Goal: Task Accomplishment & Management: Use online tool/utility

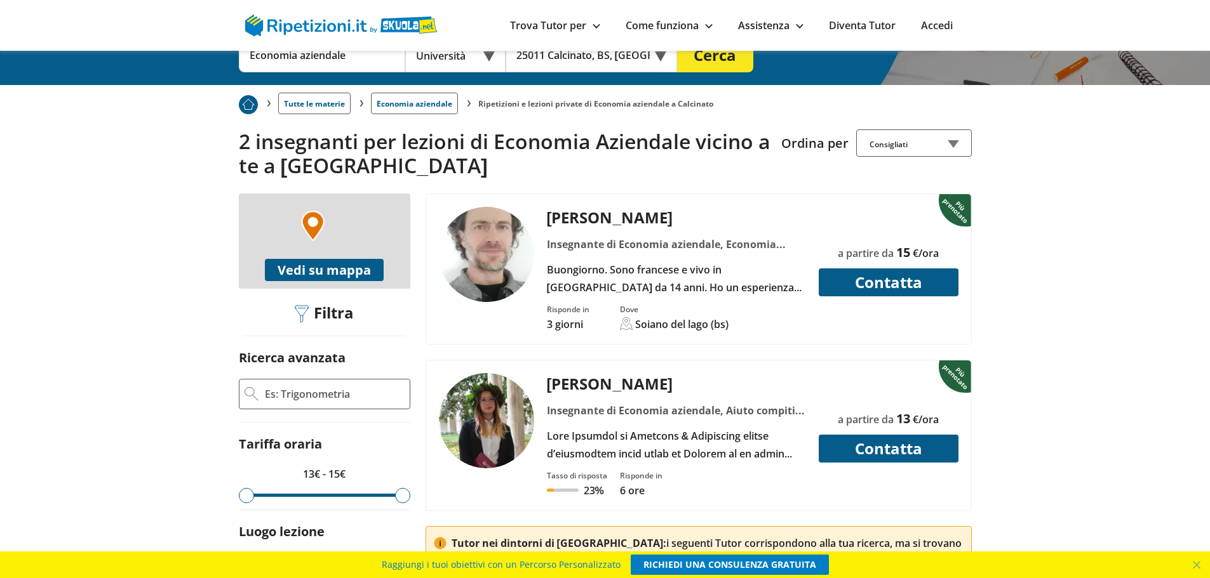
scroll to position [254, 0]
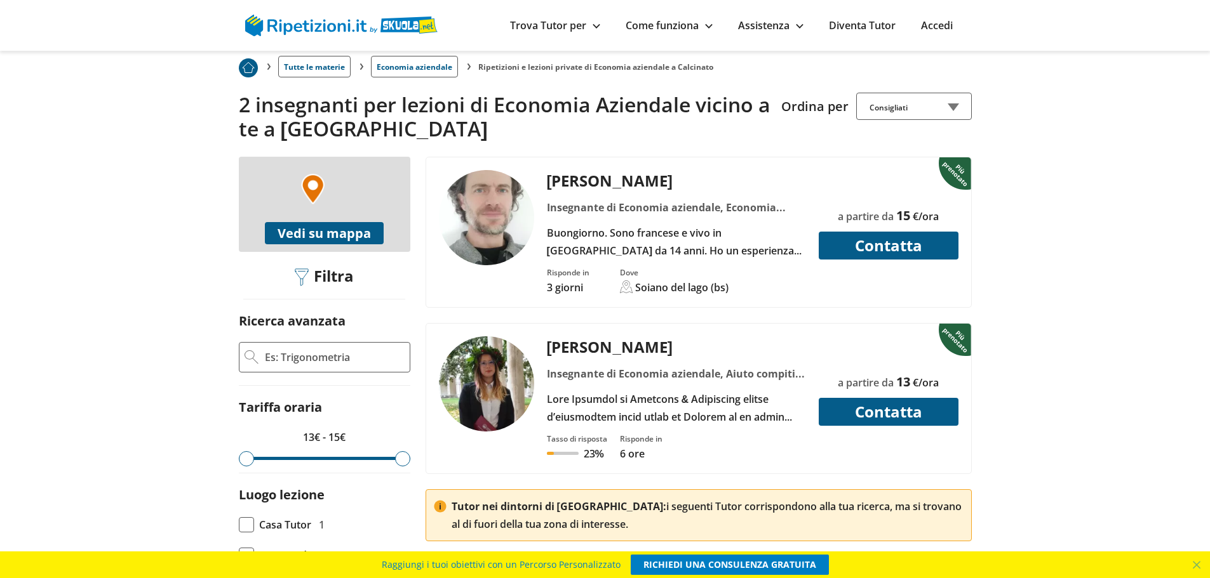
click at [517, 373] on img at bounding box center [486, 384] width 95 height 95
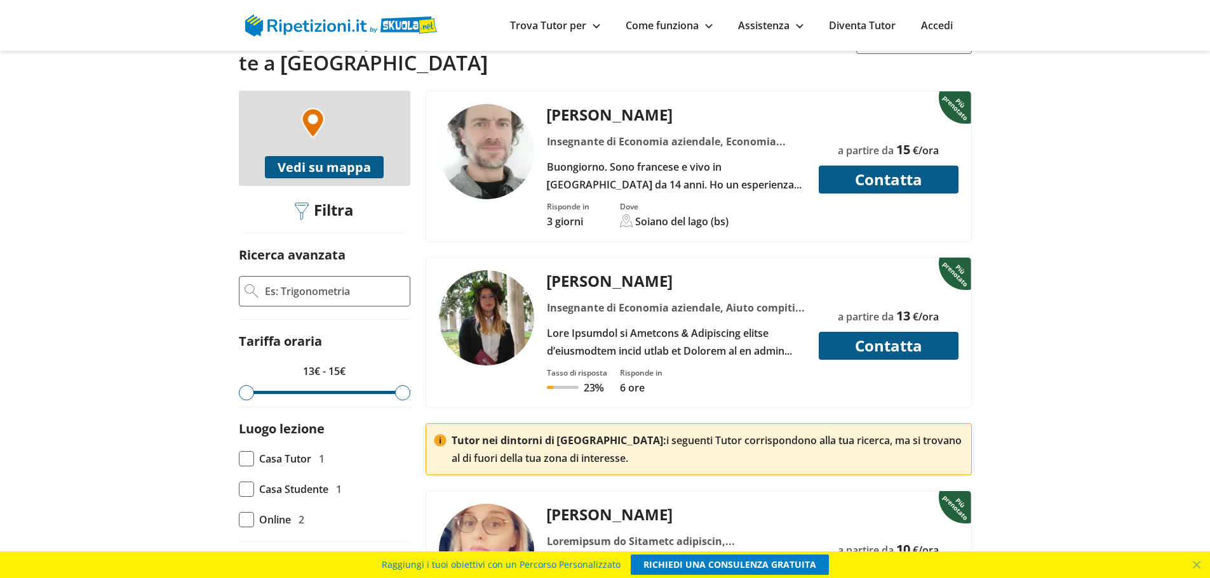
scroll to position [444, 0]
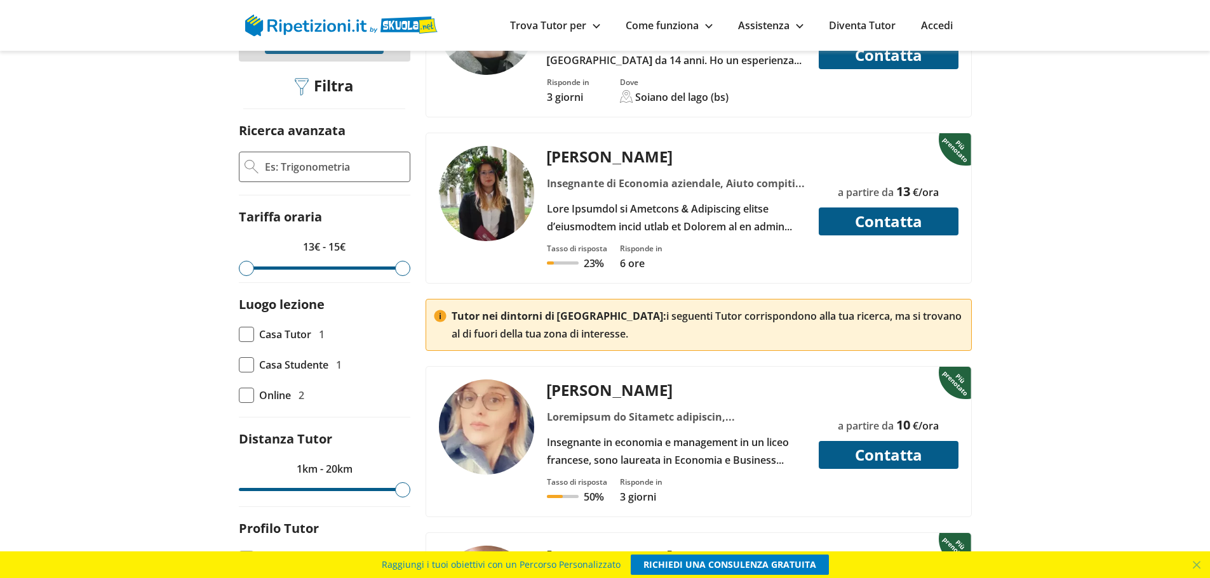
click at [581, 385] on div "[PERSON_NAME]" at bounding box center [676, 390] width 269 height 21
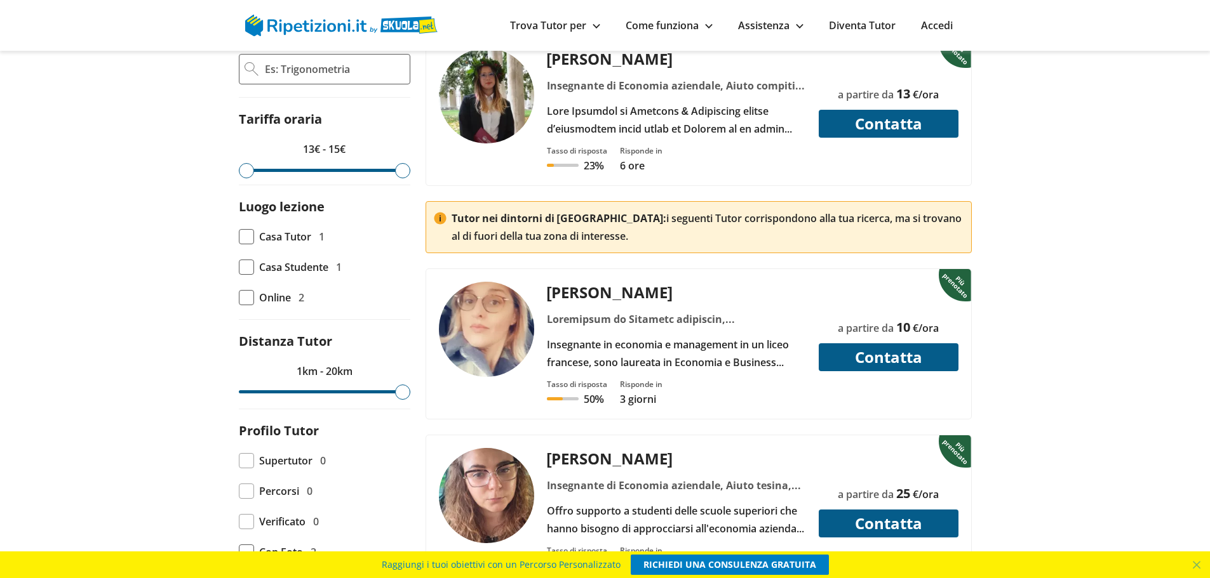
scroll to position [762, 0]
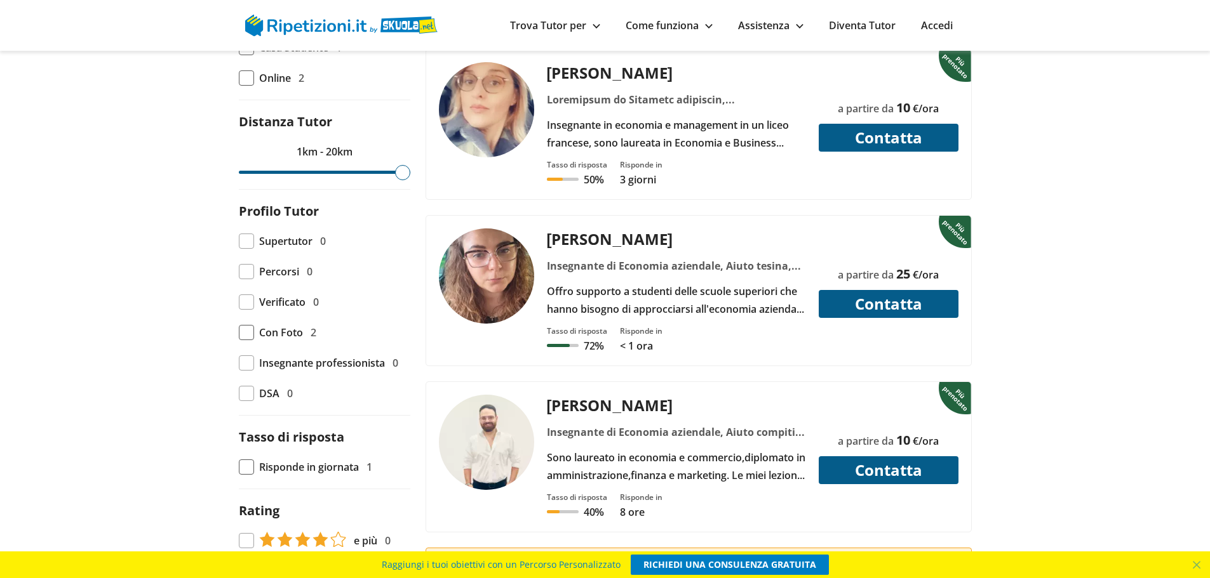
click at [599, 237] on div "[PERSON_NAME]" at bounding box center [676, 239] width 269 height 21
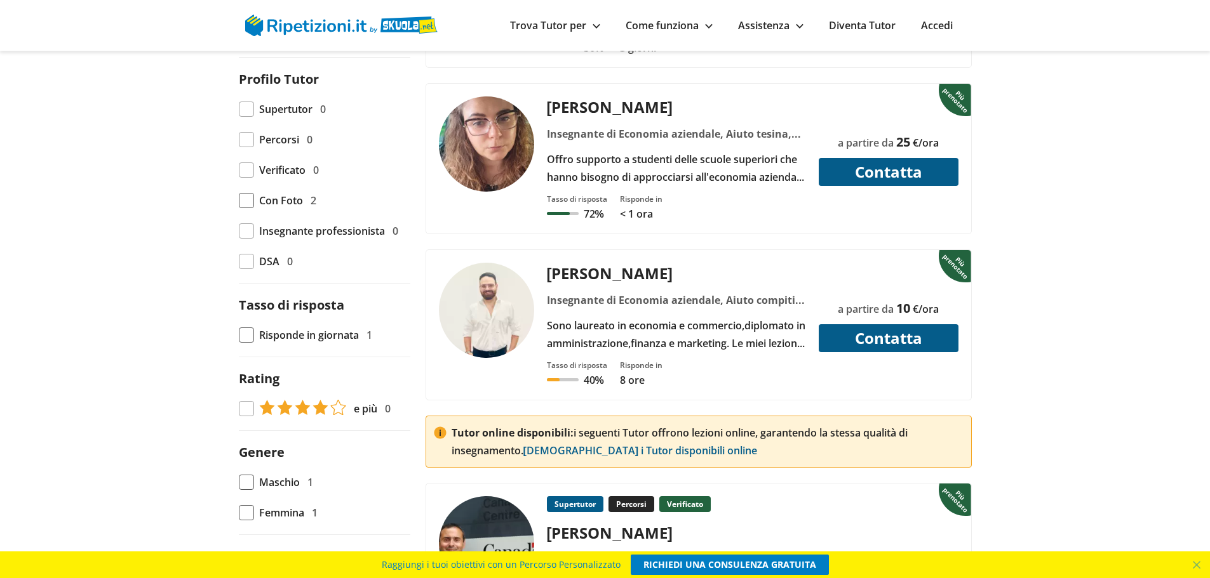
scroll to position [889, 0]
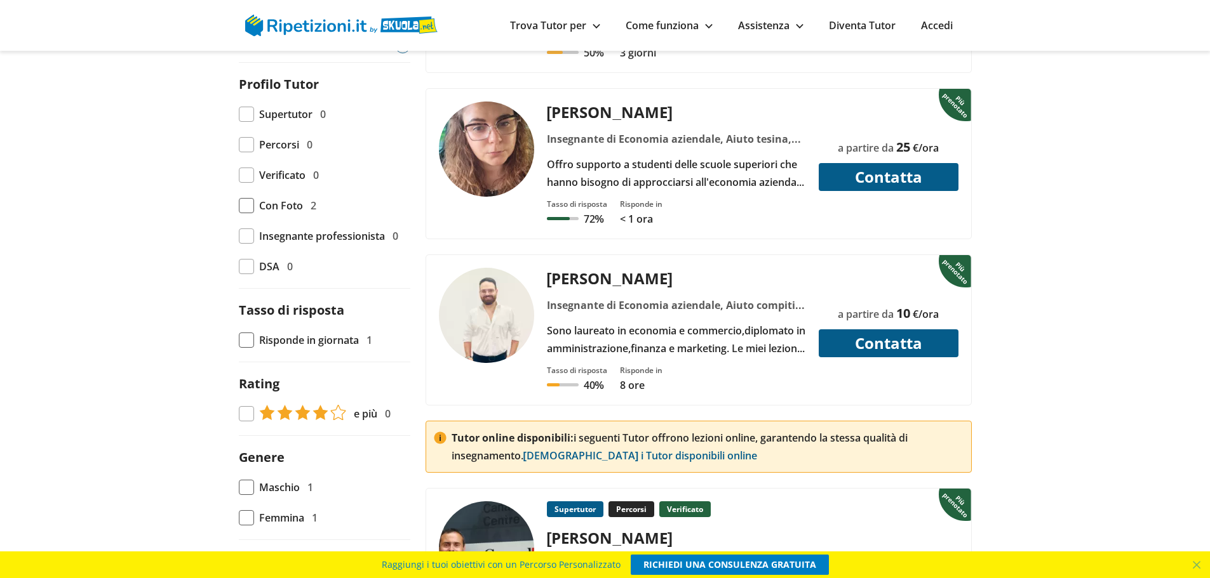
click at [250, 118] on span at bounding box center [246, 114] width 15 height 15
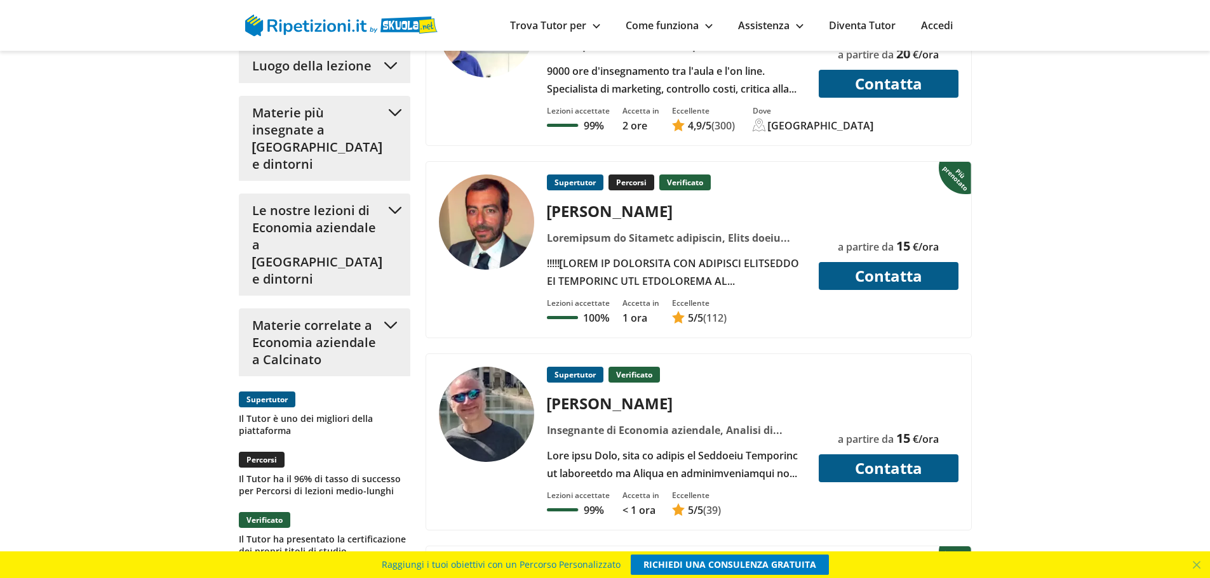
scroll to position [1397, 0]
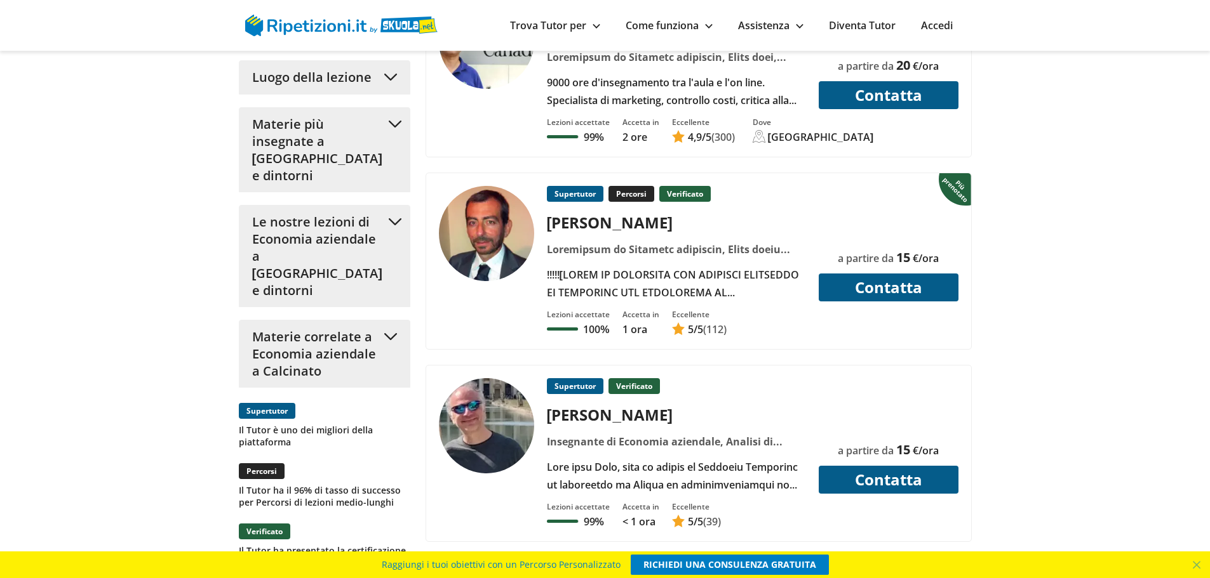
click at [394, 128] on button "Materie più insegnate a [GEOGRAPHIC_DATA] e dintorni" at bounding box center [324, 149] width 171 height 85
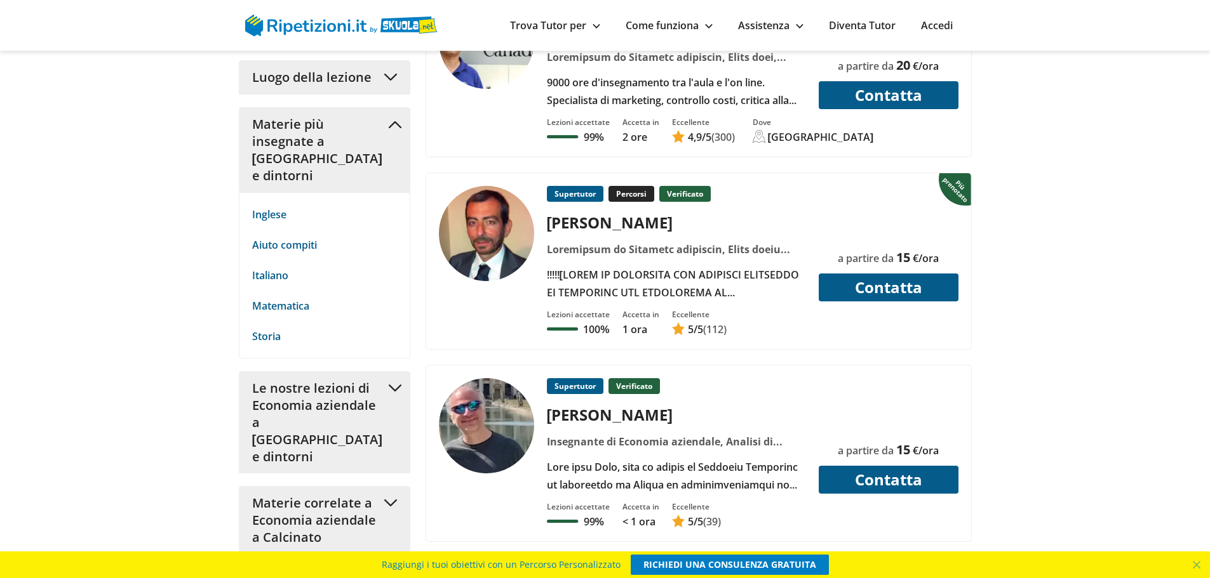
click at [390, 372] on button "Le nostre lezioni di Economia aziendale a [GEOGRAPHIC_DATA] e dintorni" at bounding box center [324, 422] width 171 height 102
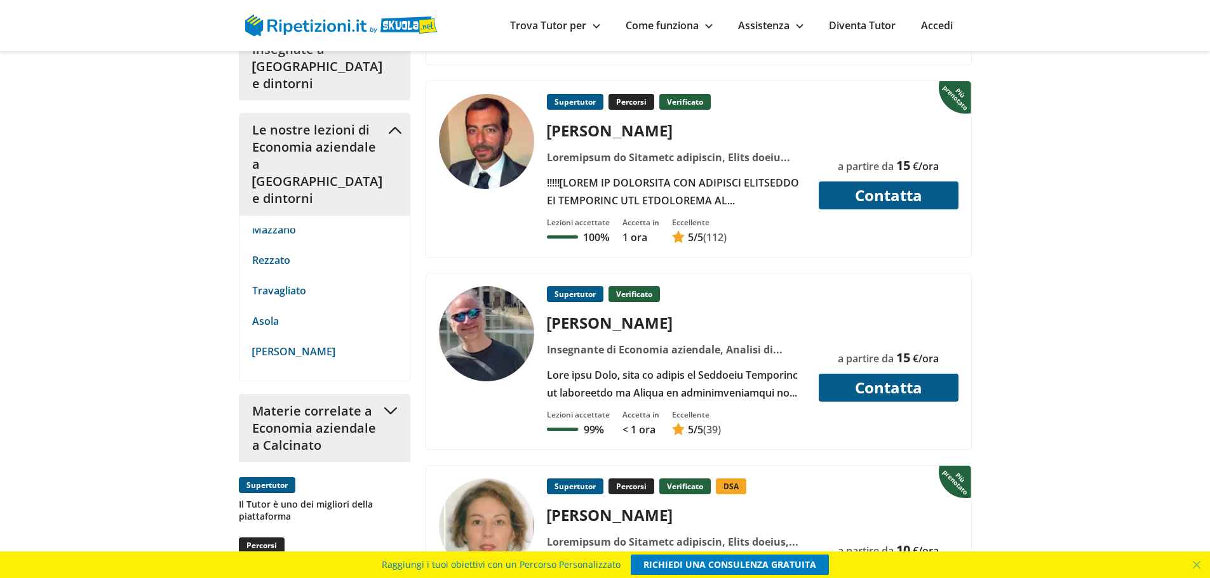
scroll to position [1587, 0]
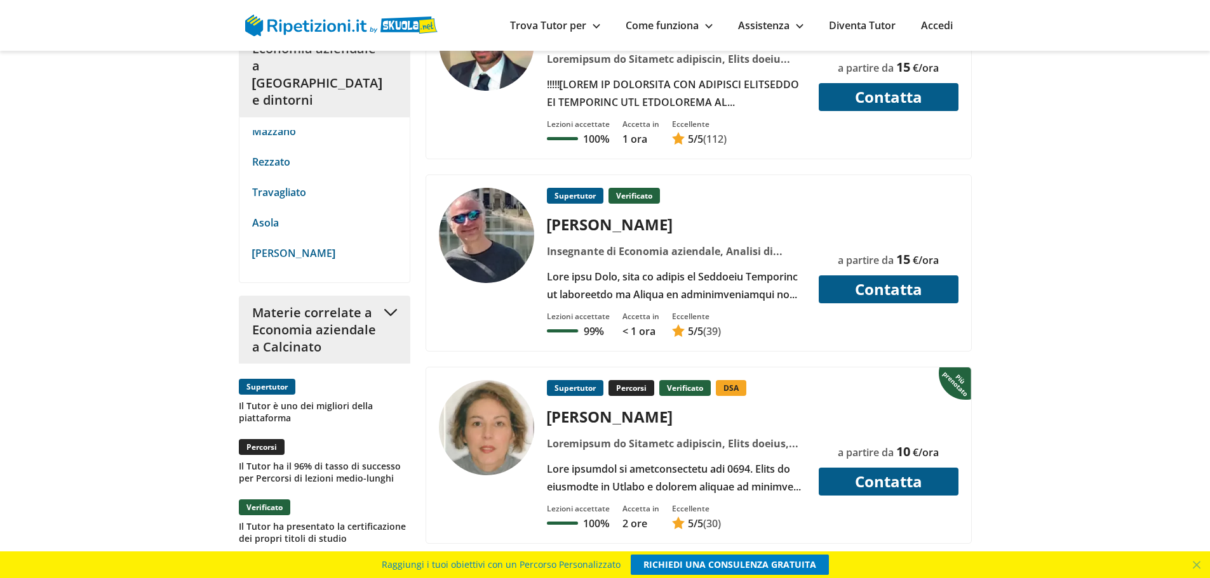
click at [397, 296] on button "Materie correlate a Economia aziendale a Calcinato" at bounding box center [324, 330] width 171 height 68
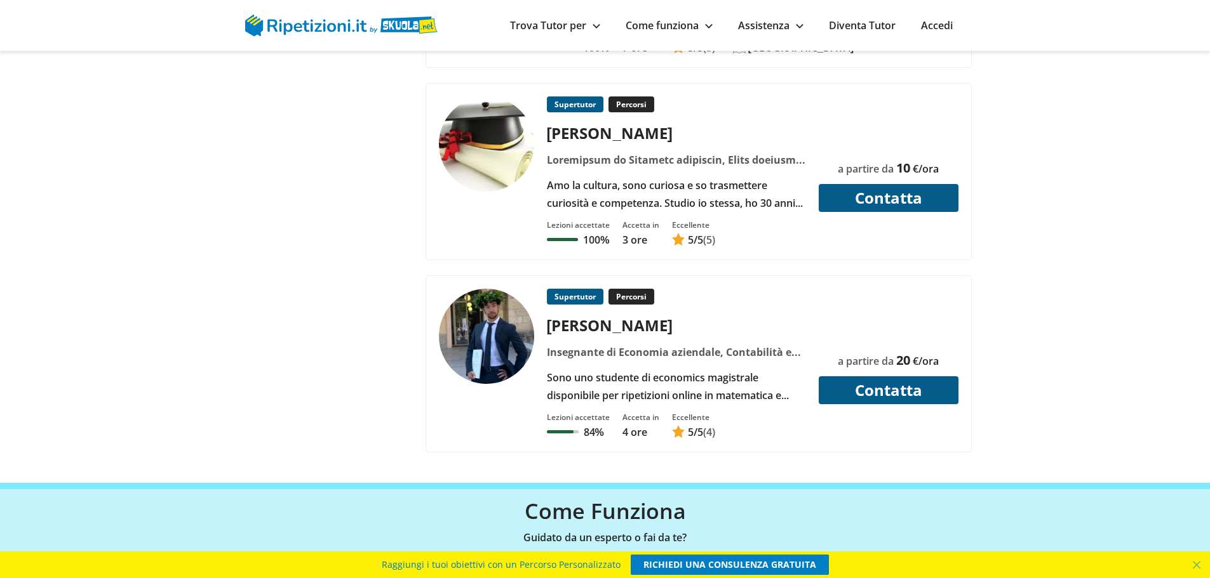
scroll to position [5651, 0]
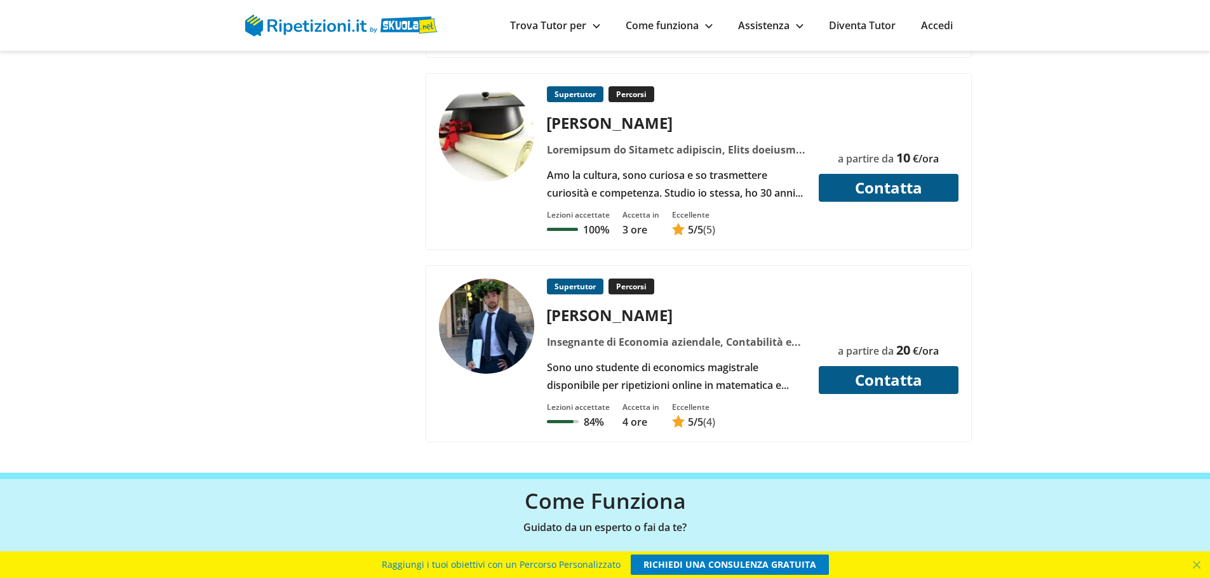
click at [566, 277] on div "Supertutor Percorsi Riccardo D. Lezioni accettate" at bounding box center [698, 354] width 545 height 176
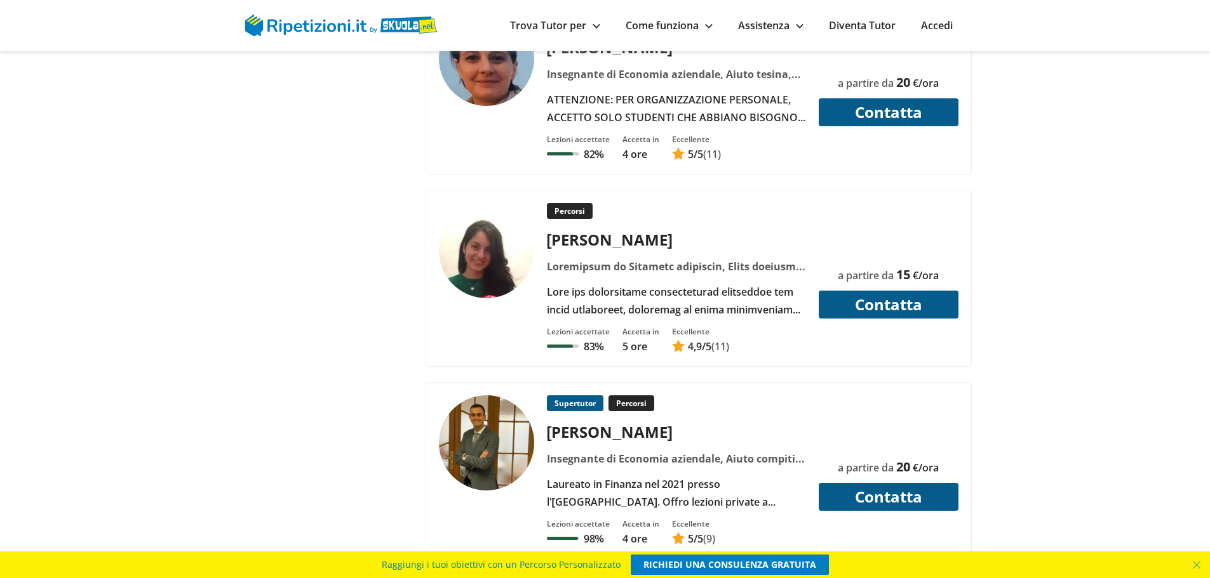
scroll to position [2730, 0]
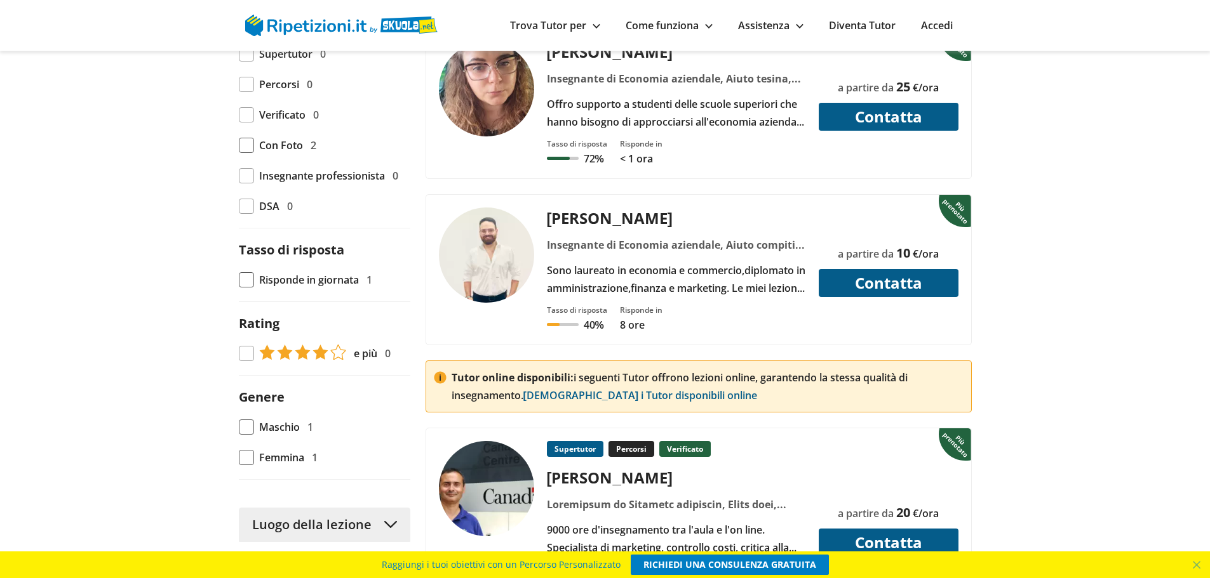
scroll to position [952, 0]
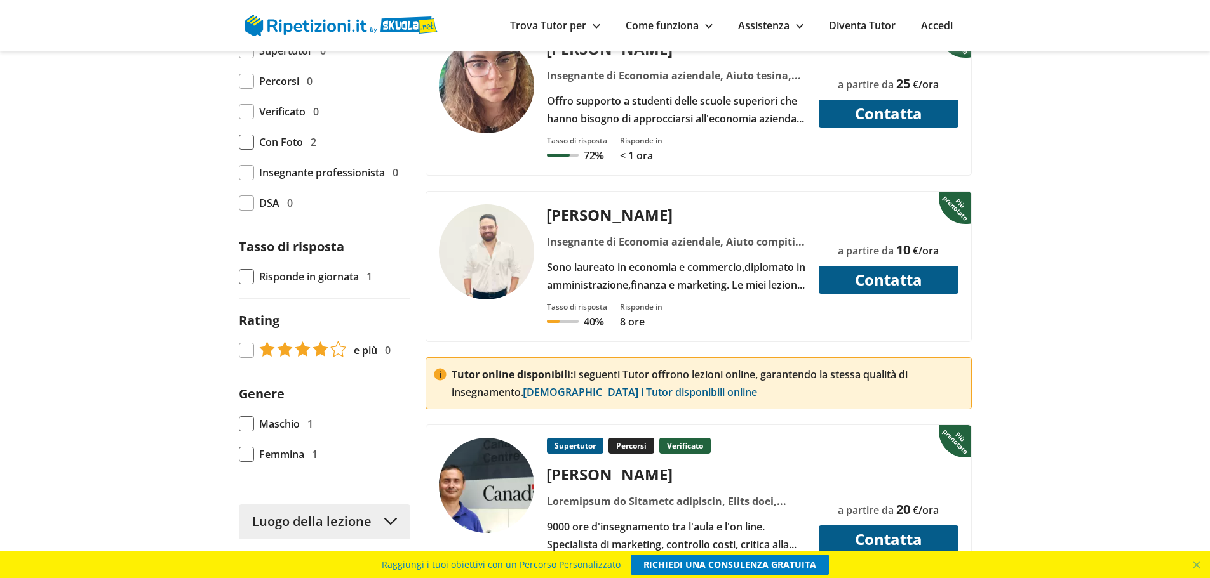
click at [509, 257] on img at bounding box center [486, 251] width 95 height 95
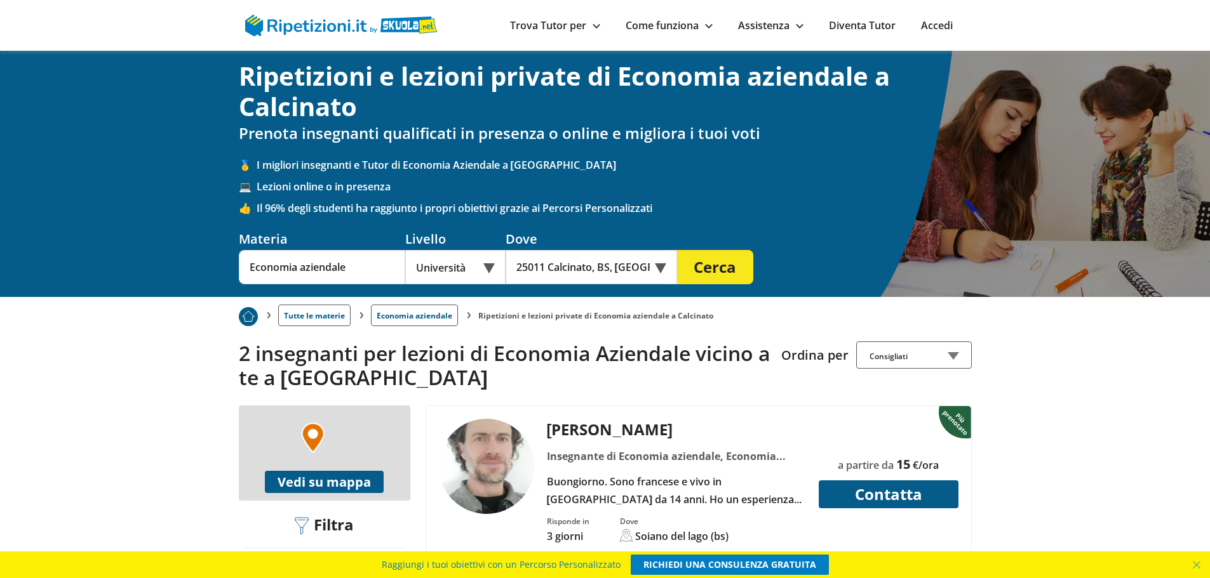
scroll to position [0, 0]
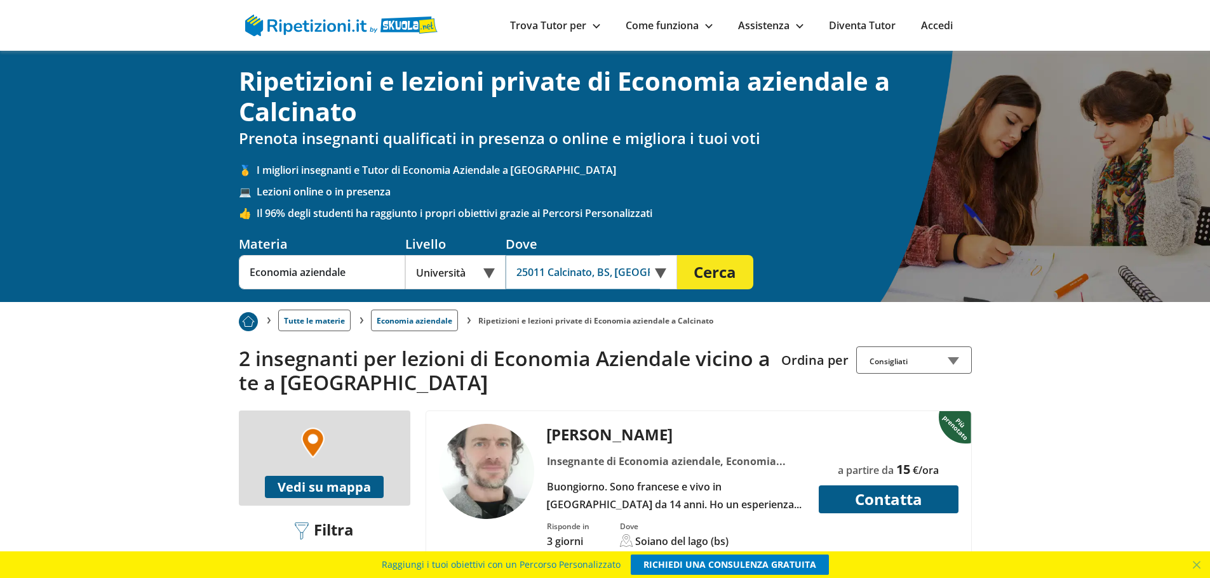
click at [566, 274] on input "25011 Calcinato, BS, [GEOGRAPHIC_DATA]" at bounding box center [582, 272] width 154 height 34
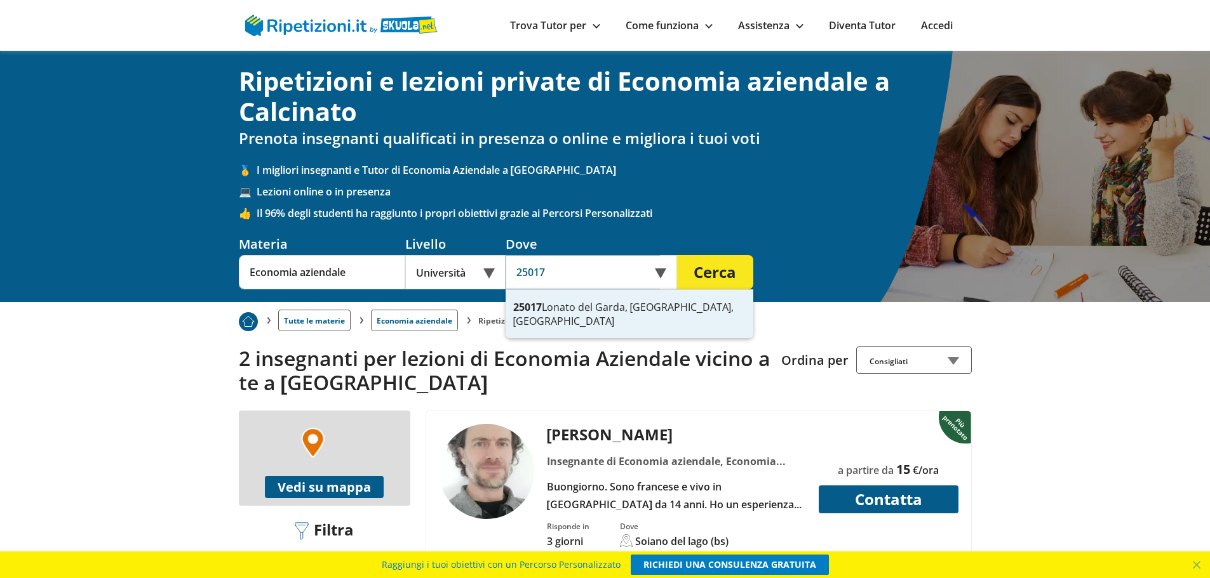
click at [665, 310] on div "25017 [GEOGRAPHIC_DATA], [GEOGRAPHIC_DATA], [GEOGRAPHIC_DATA]" at bounding box center [629, 314] width 248 height 48
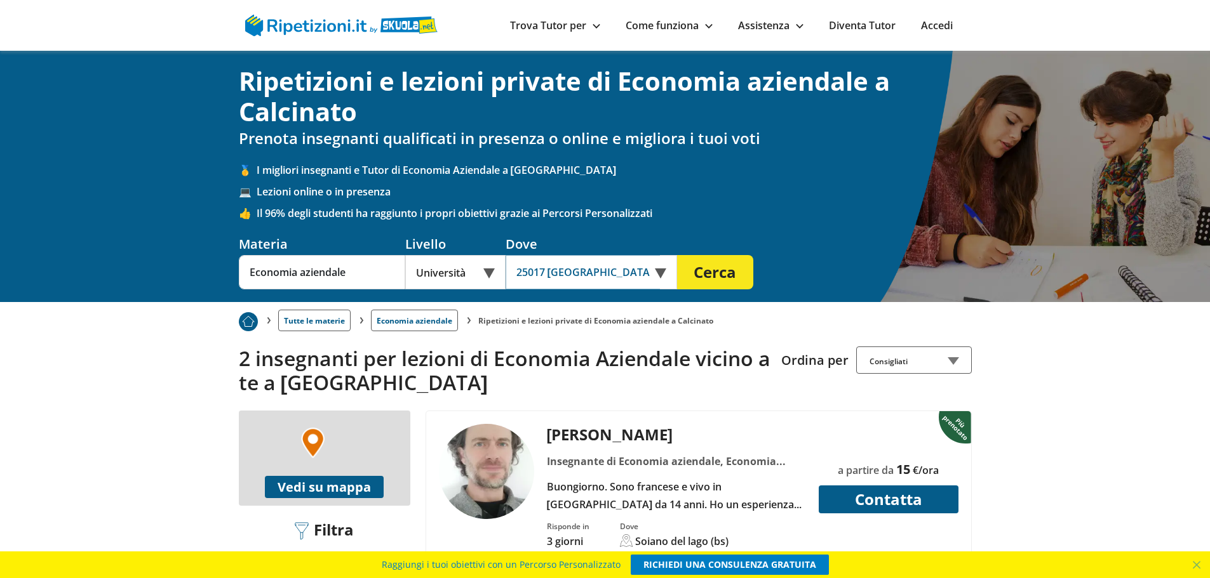
type input "25017 [GEOGRAPHIC_DATA], [GEOGRAPHIC_DATA], [GEOGRAPHIC_DATA]"
click at [724, 275] on button "Cerca" at bounding box center [715, 272] width 76 height 34
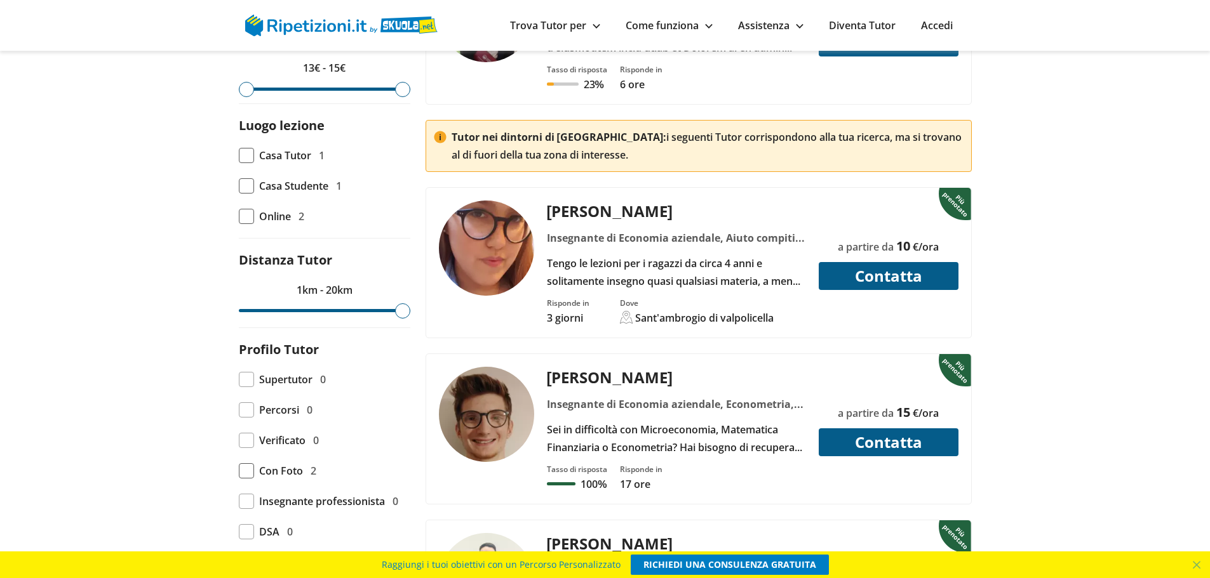
scroll to position [635, 0]
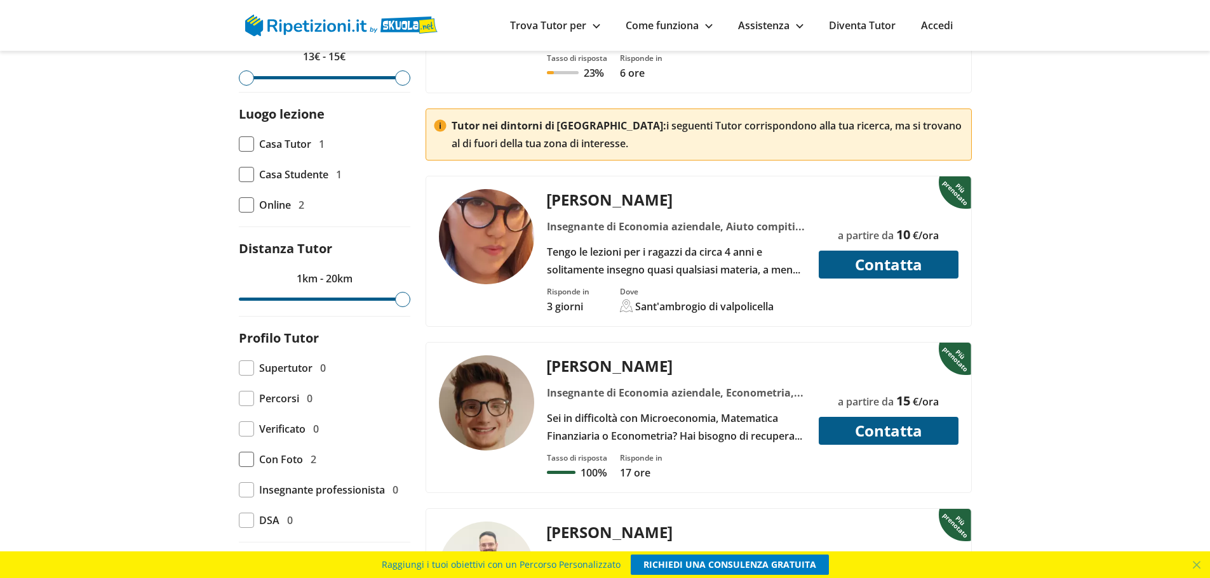
click at [592, 361] on div "Lorenzo F." at bounding box center [676, 366] width 269 height 21
click at [888, 436] on button "Contatta" at bounding box center [888, 431] width 140 height 28
click at [573, 361] on div "Lorenzo F." at bounding box center [676, 366] width 269 height 21
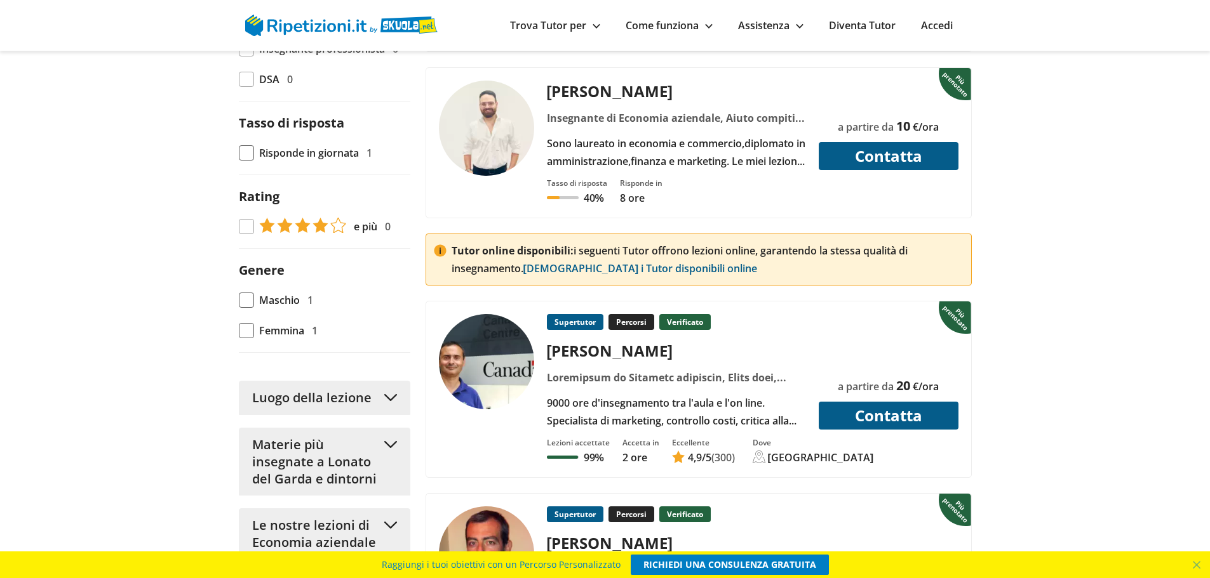
scroll to position [1079, 0]
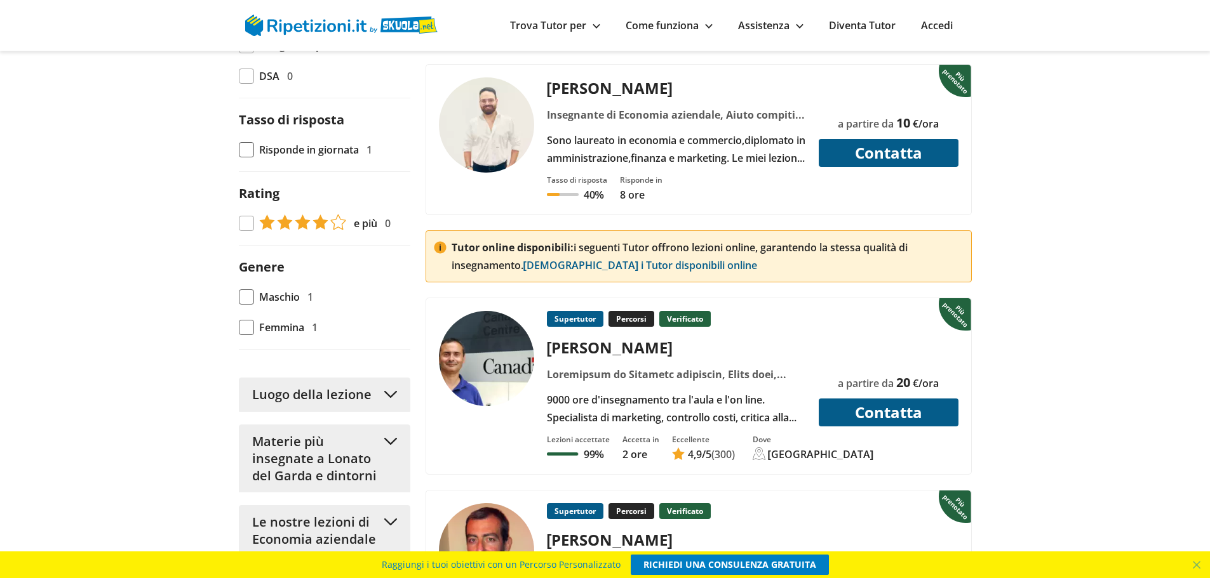
click at [645, 372] on div at bounding box center [676, 375] width 269 height 18
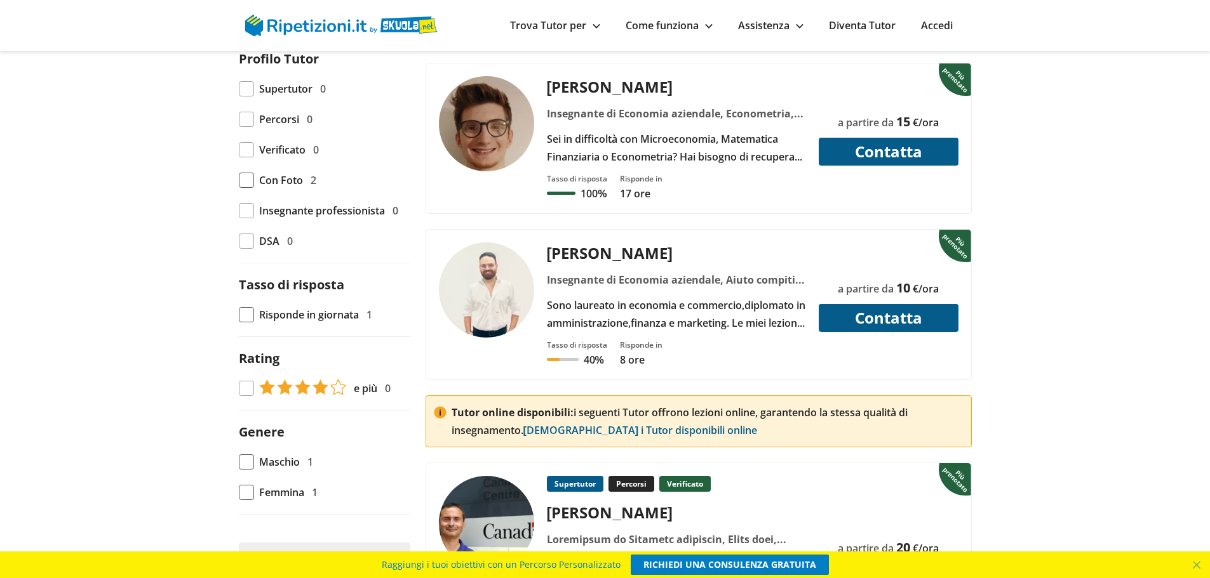
scroll to position [825, 0]
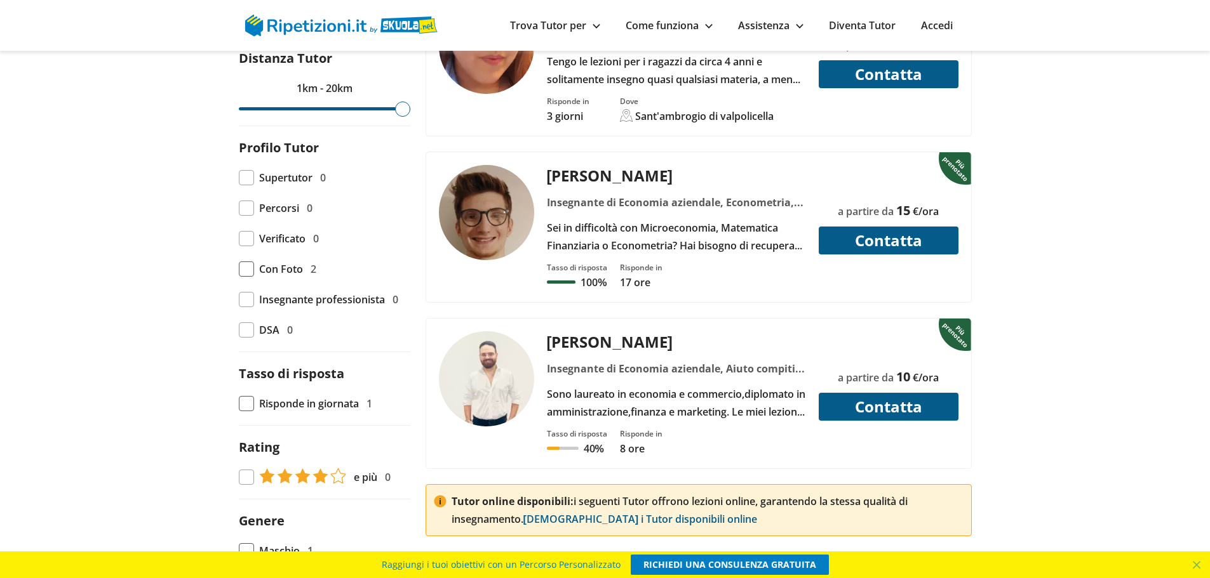
click at [568, 173] on div "Lorenzo F." at bounding box center [676, 175] width 269 height 21
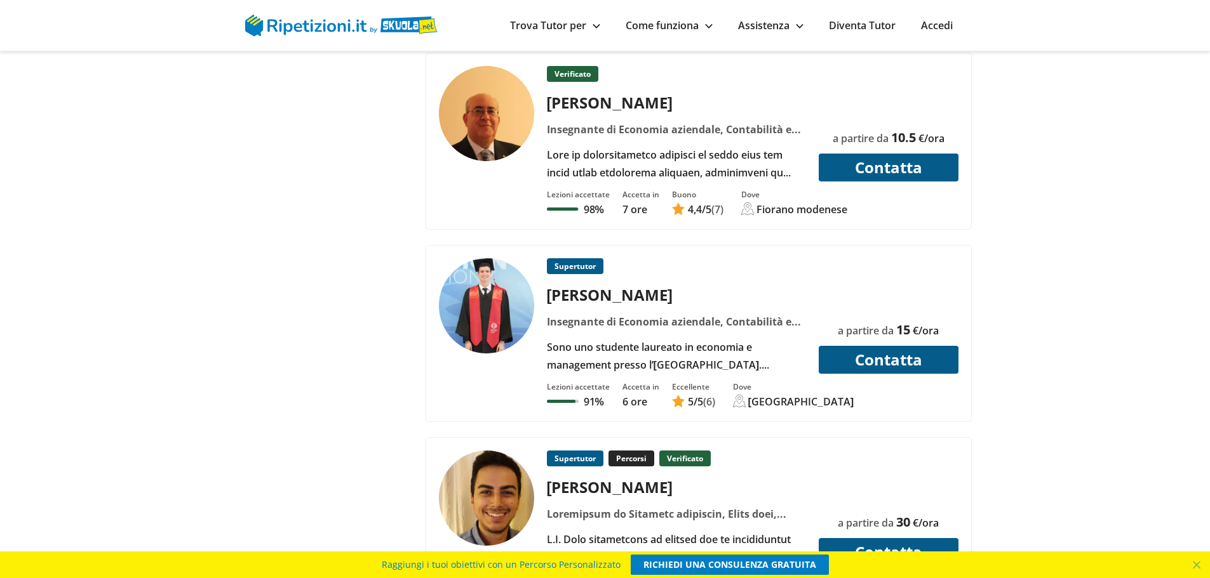
scroll to position [4572, 0]
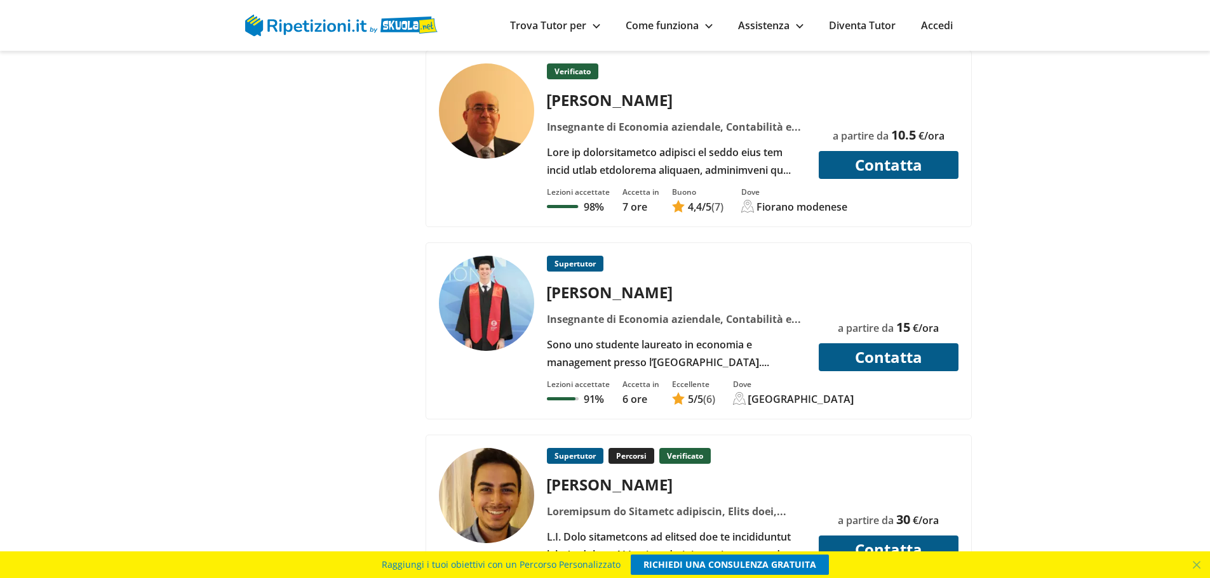
click at [584, 290] on div "[PERSON_NAME]" at bounding box center [676, 292] width 269 height 21
